Goal: Download file/media: Obtain a digital file from the website

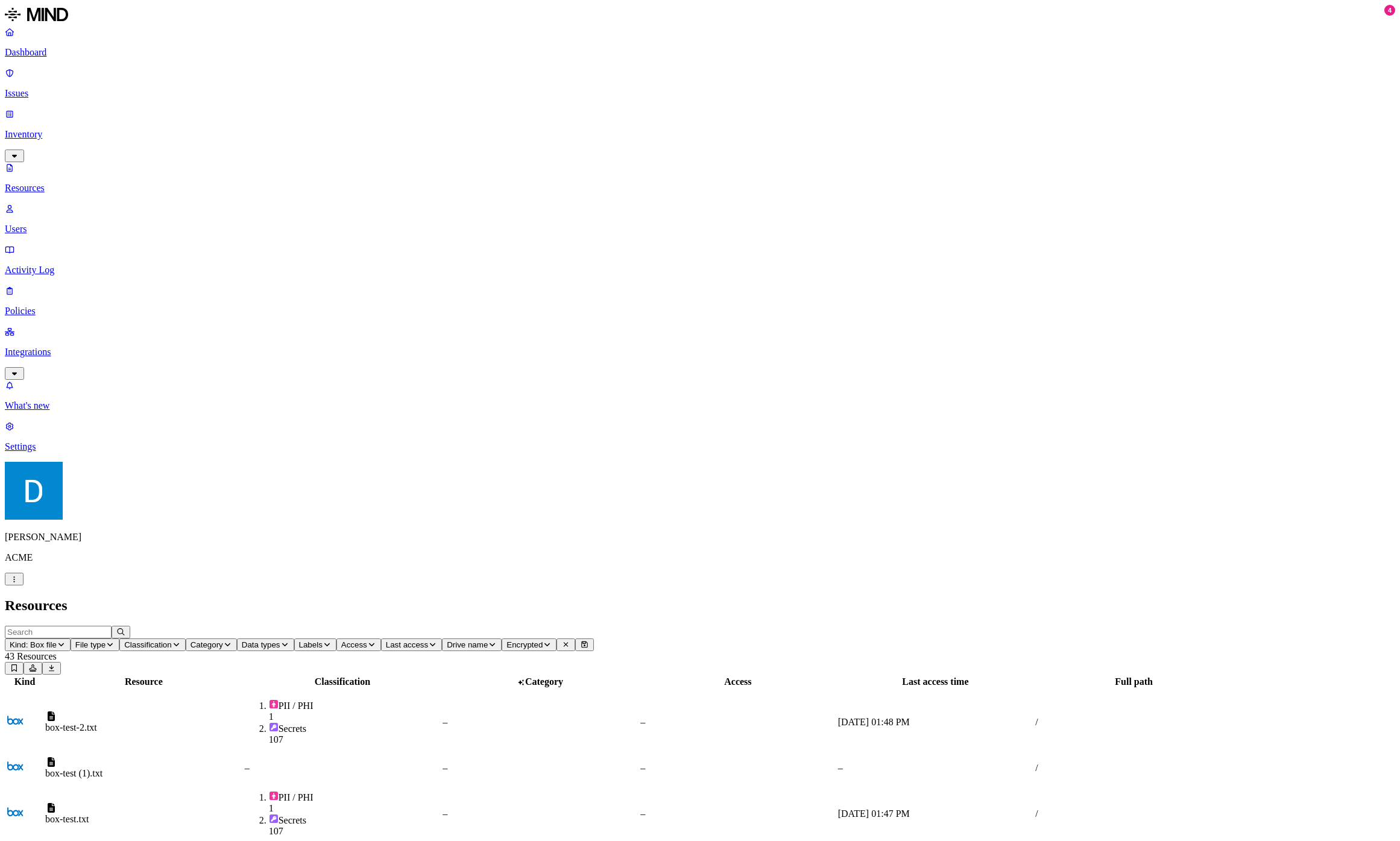
click at [1025, 645] on div "Last access time" at bounding box center [936, 682] width 195 height 11
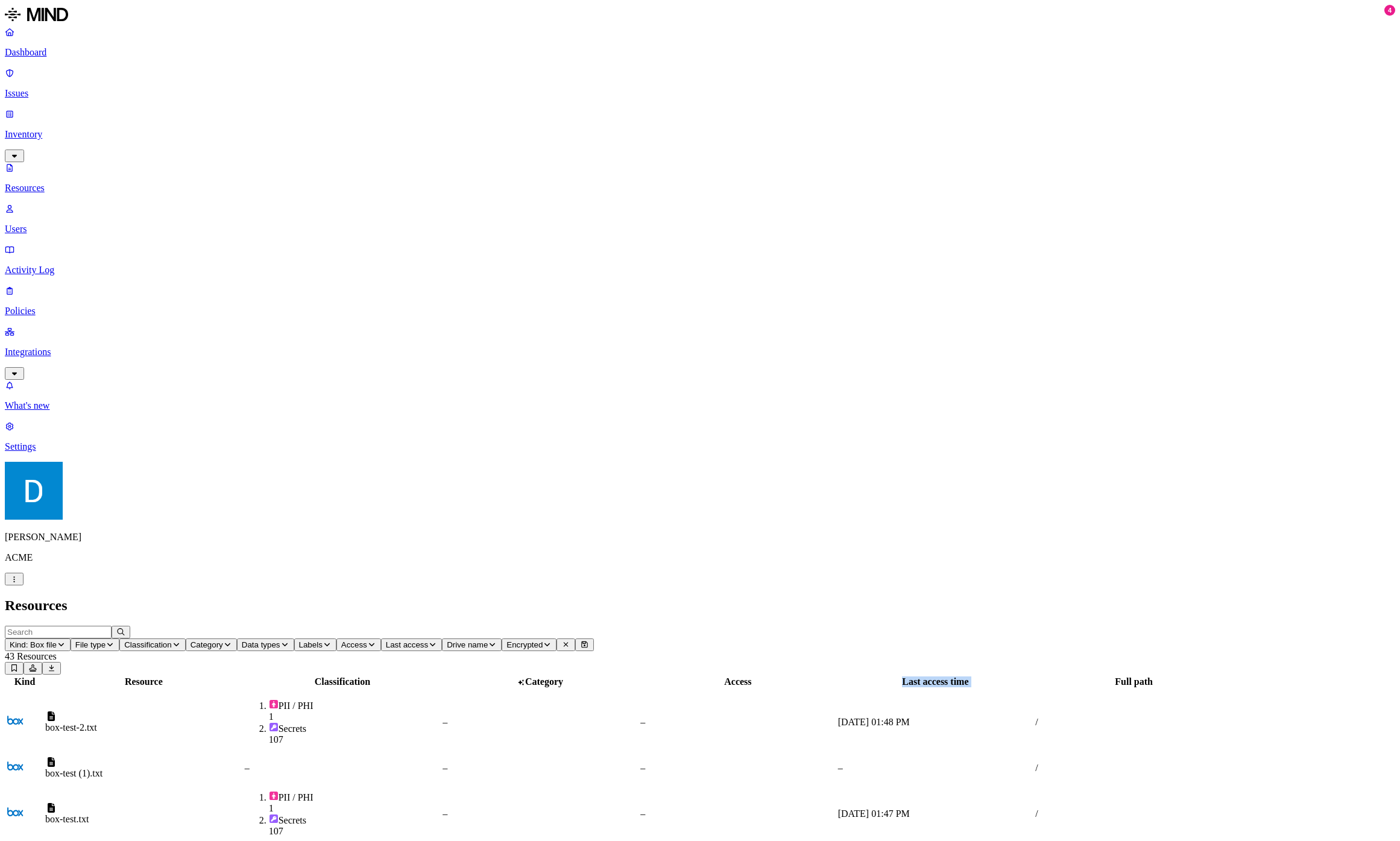
click at [1025, 645] on div "Last access time" at bounding box center [936, 682] width 195 height 11
drag, startPoint x: 1086, startPoint y: 316, endPoint x: 1321, endPoint y: 618, distance: 382.7
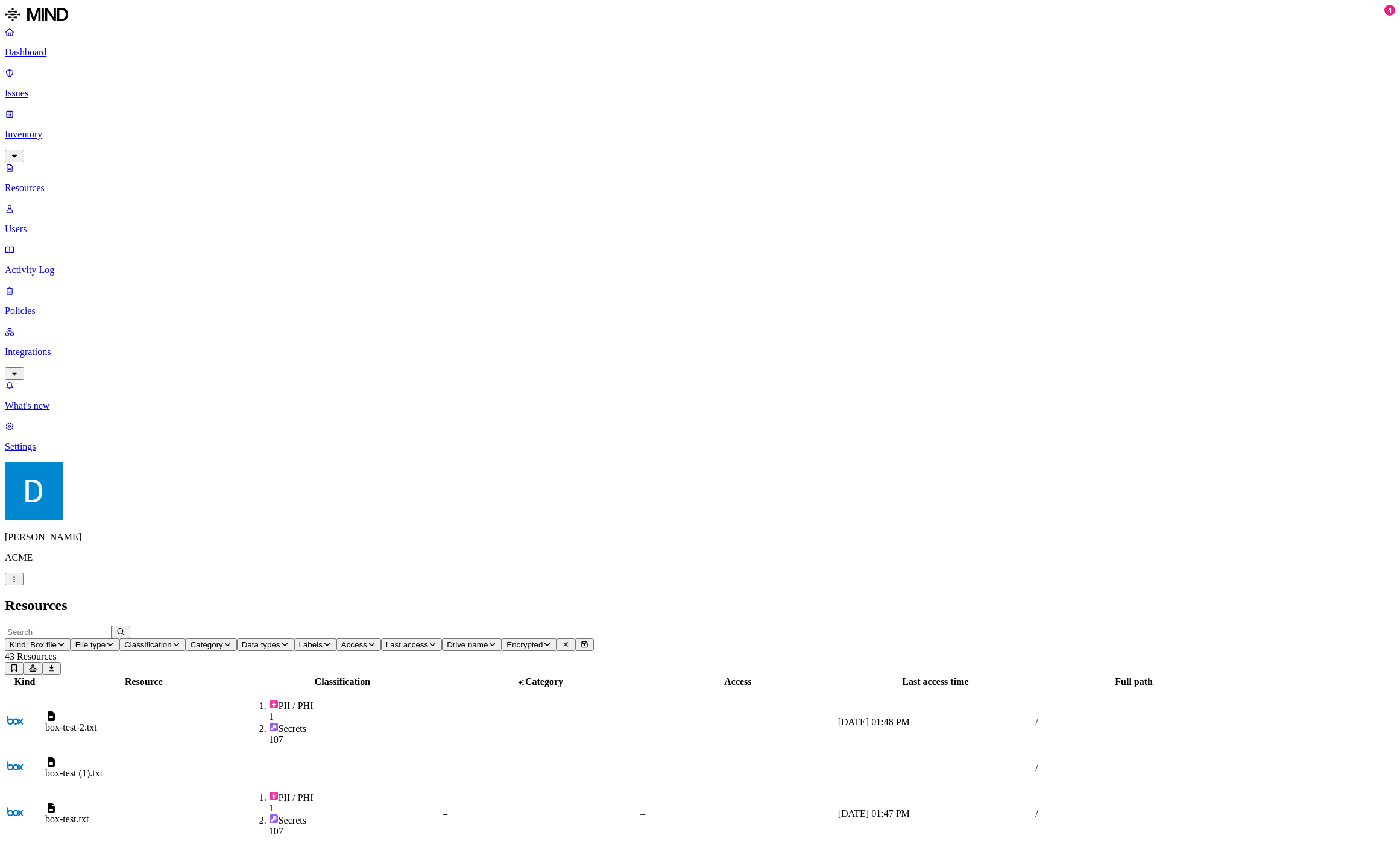
drag, startPoint x: 1321, startPoint y: 618, endPoint x: 1071, endPoint y: 297, distance: 406.9
